Goal: Task Accomplishment & Management: Complete application form

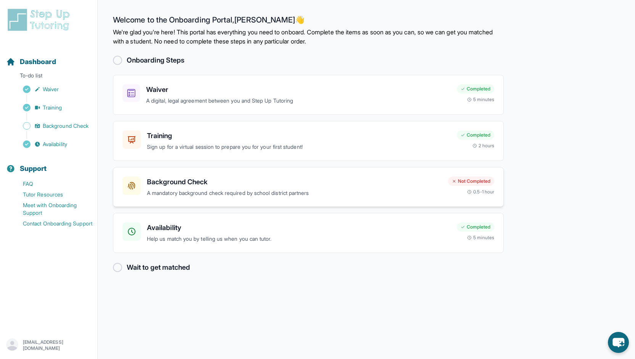
click at [312, 172] on div "Background Check A mandatory background check required by school district partn…" at bounding box center [308, 187] width 391 height 40
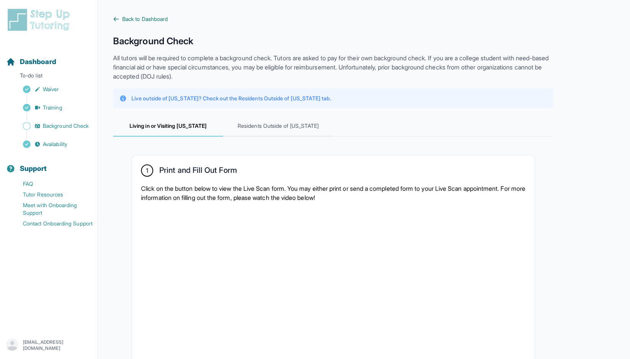
click at [115, 18] on icon at bounding box center [116, 19] width 6 height 6
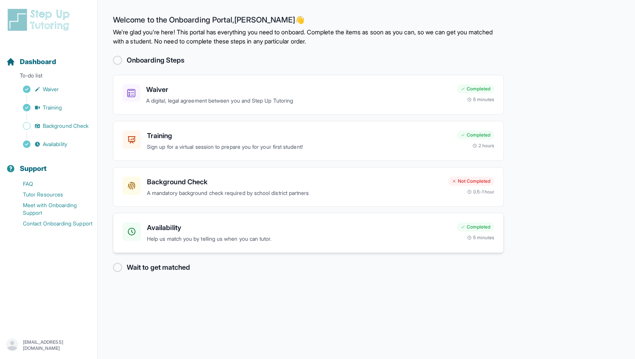
click at [186, 230] on h3 "Availability" at bounding box center [299, 228] width 304 height 11
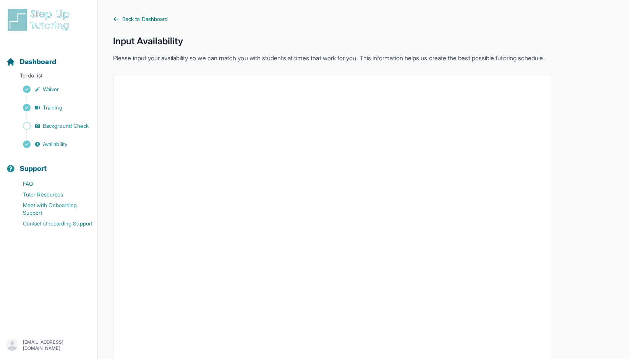
click at [118, 17] on icon at bounding box center [116, 19] width 6 height 6
